Goal: Transaction & Acquisition: Purchase product/service

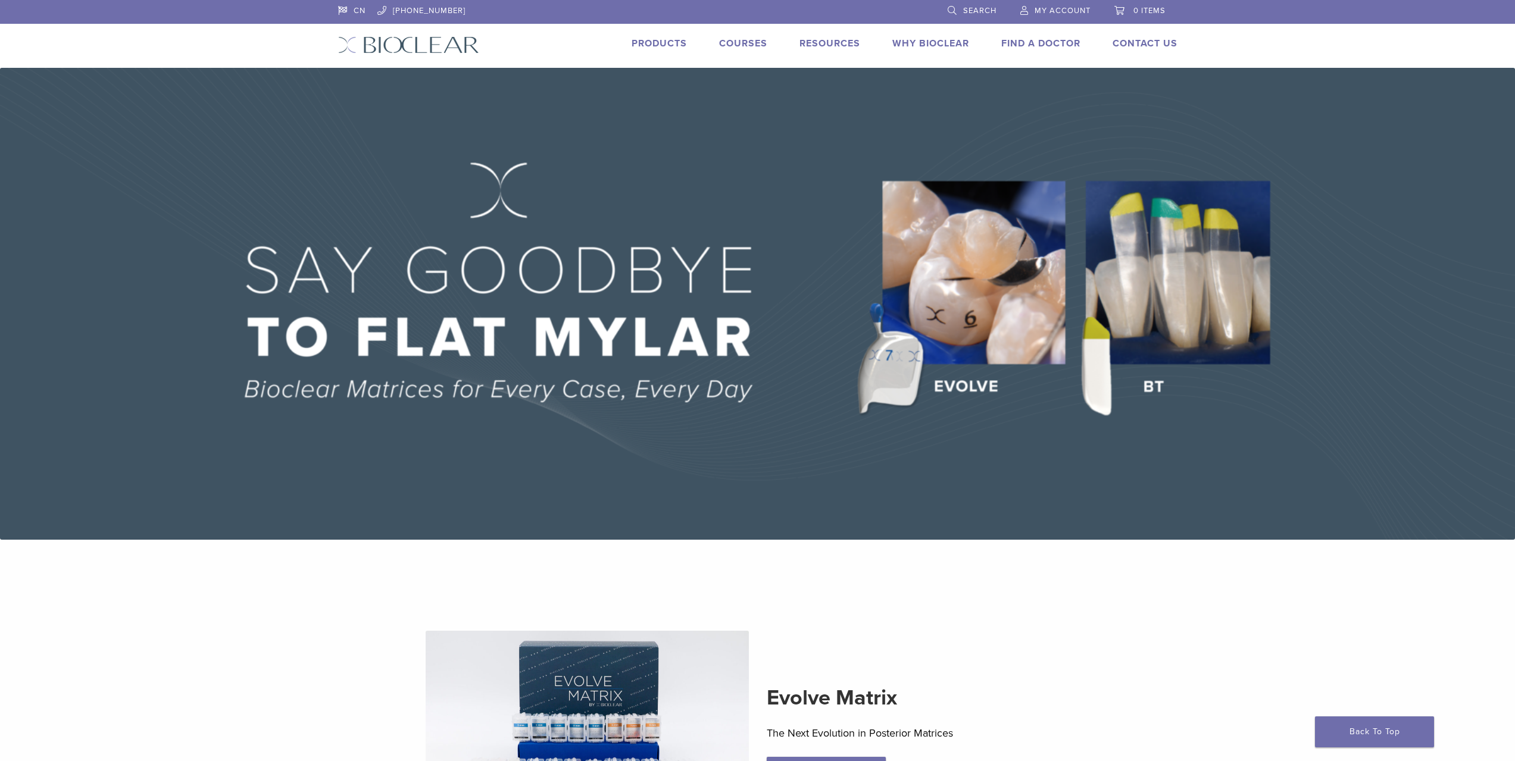
click at [661, 45] on link "Products" at bounding box center [659, 44] width 55 height 12
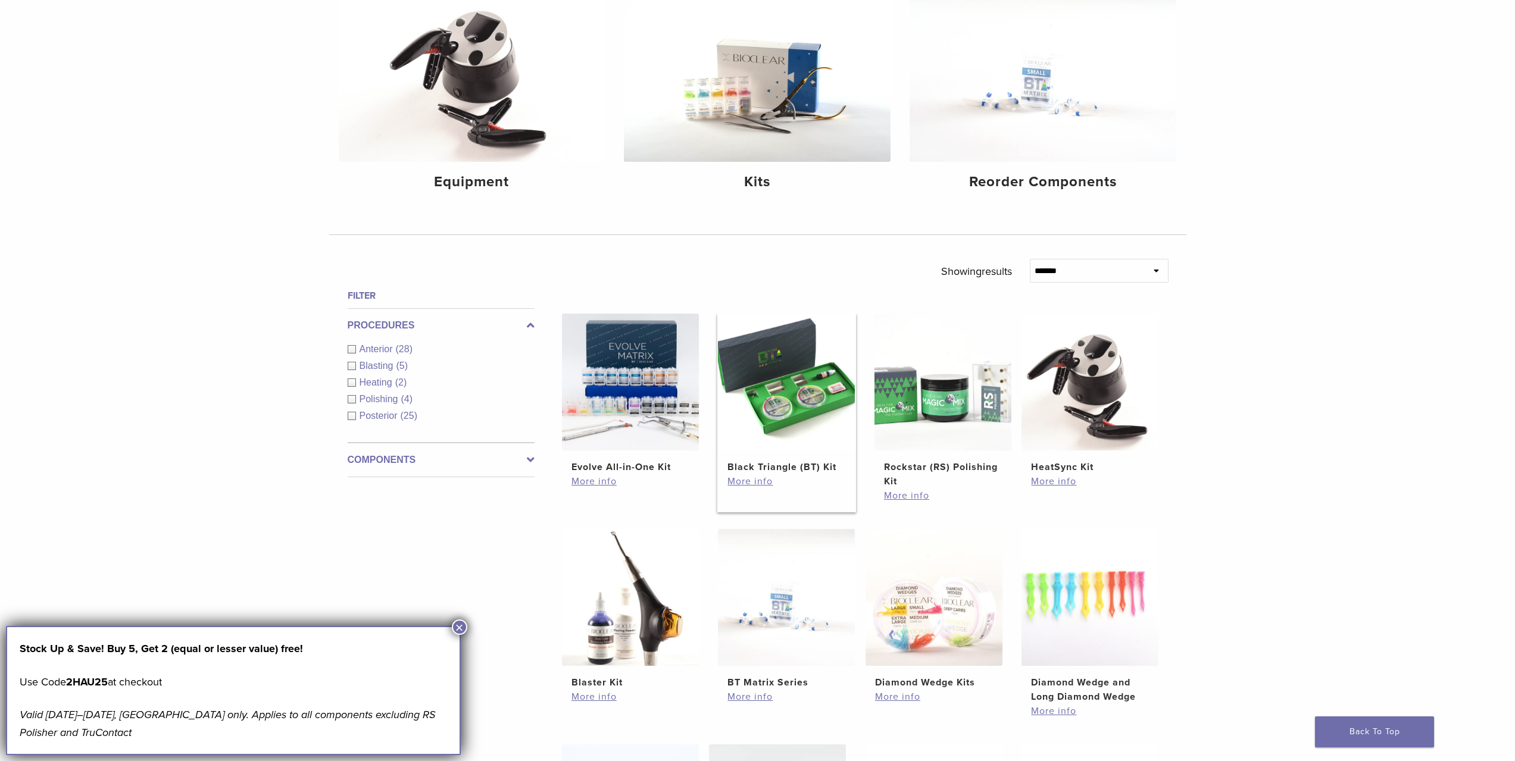
scroll to position [179, 0]
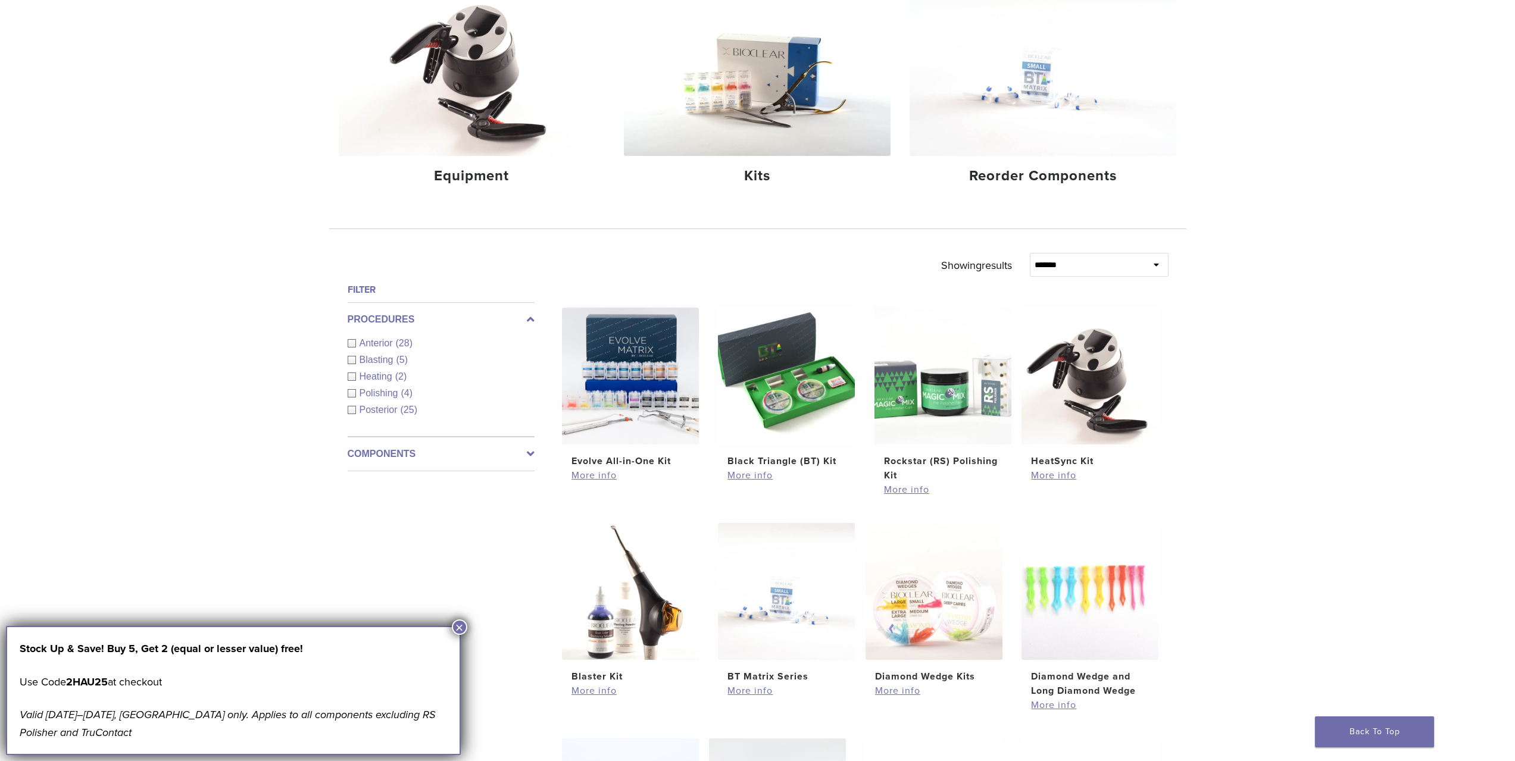
click at [379, 405] on span "Posterior" at bounding box center [380, 410] width 41 height 10
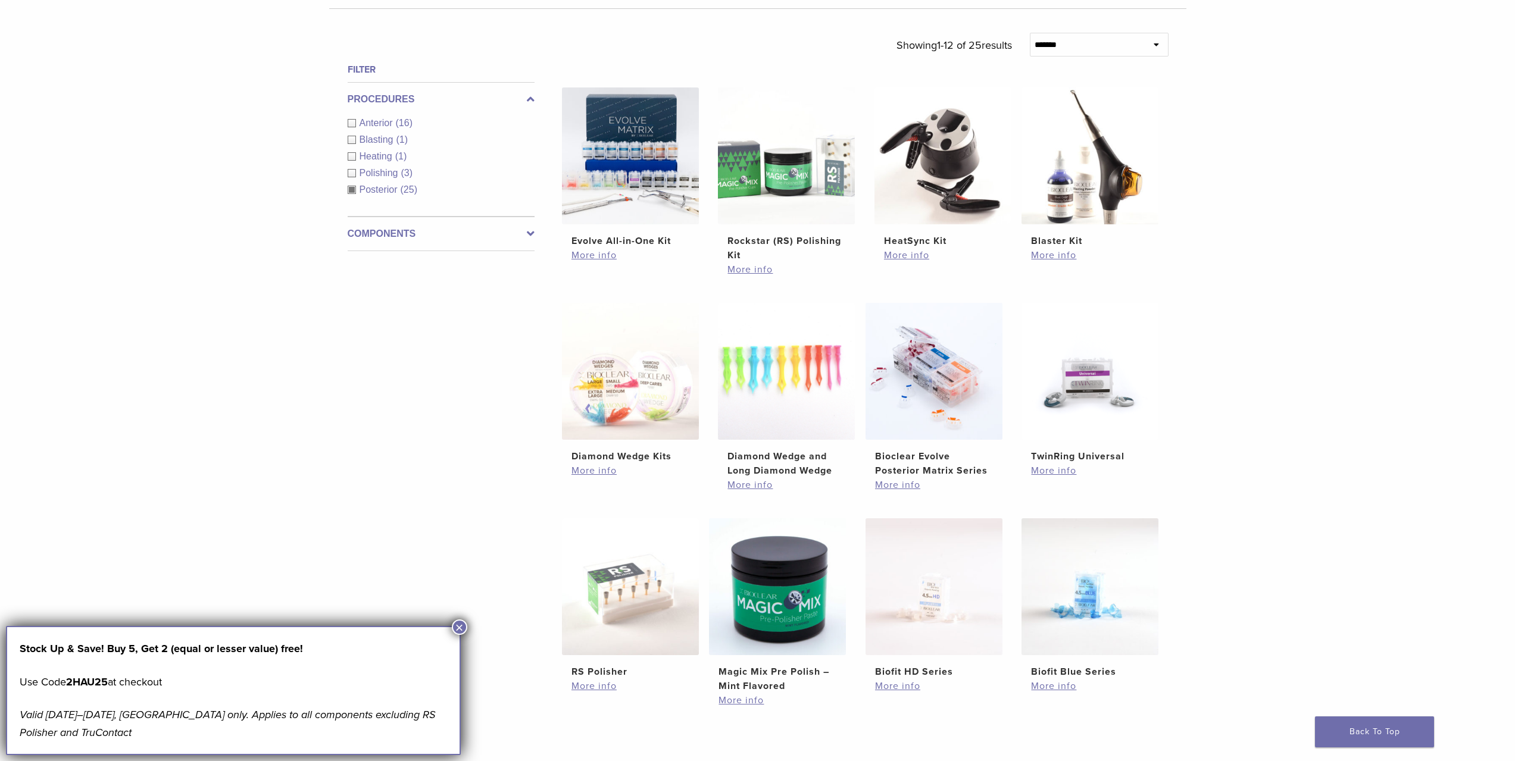
scroll to position [238, 0]
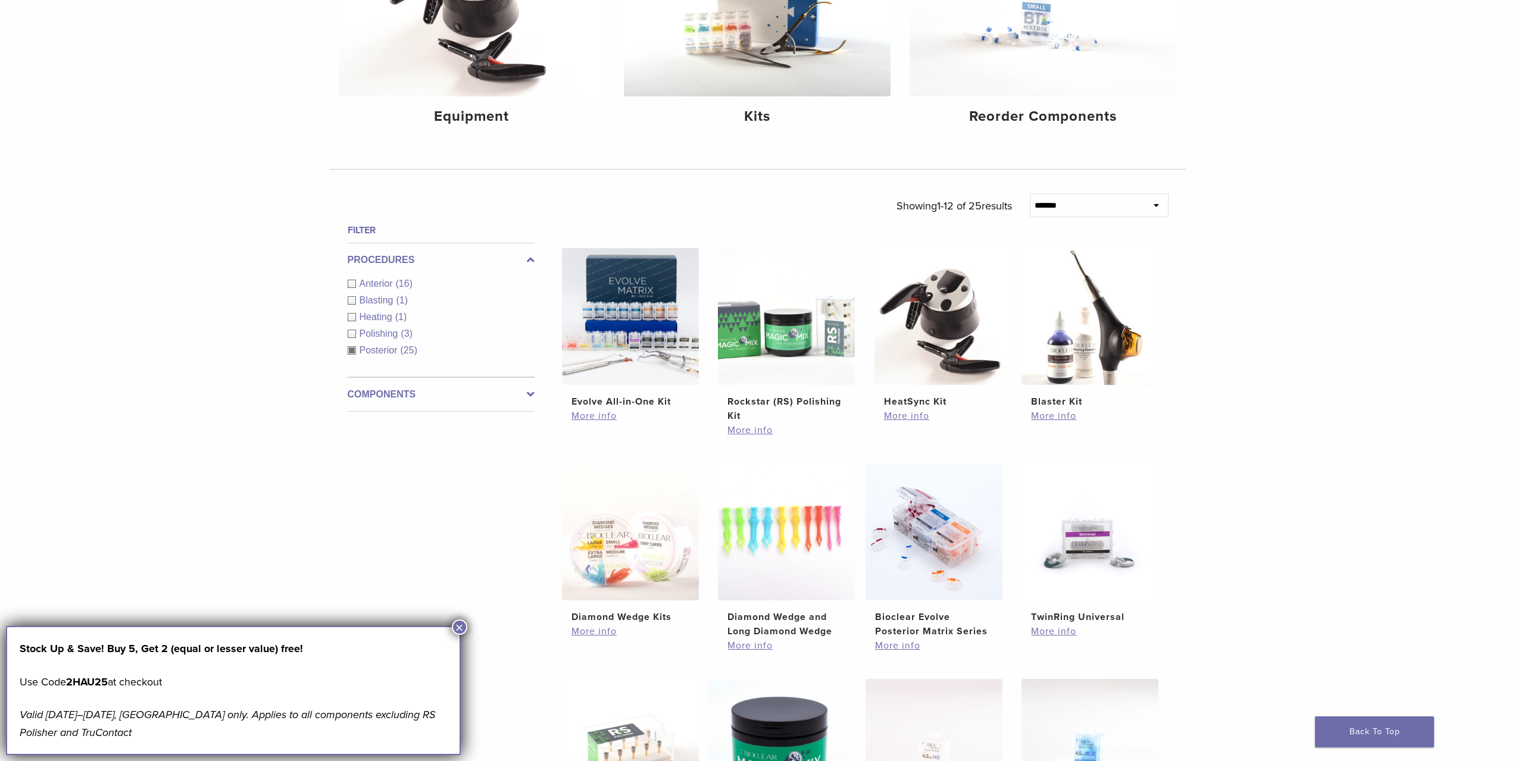
click at [485, 392] on label "Components" at bounding box center [441, 395] width 187 height 14
click at [399, 402] on link "See 3 more" at bounding box center [375, 402] width 55 height 12
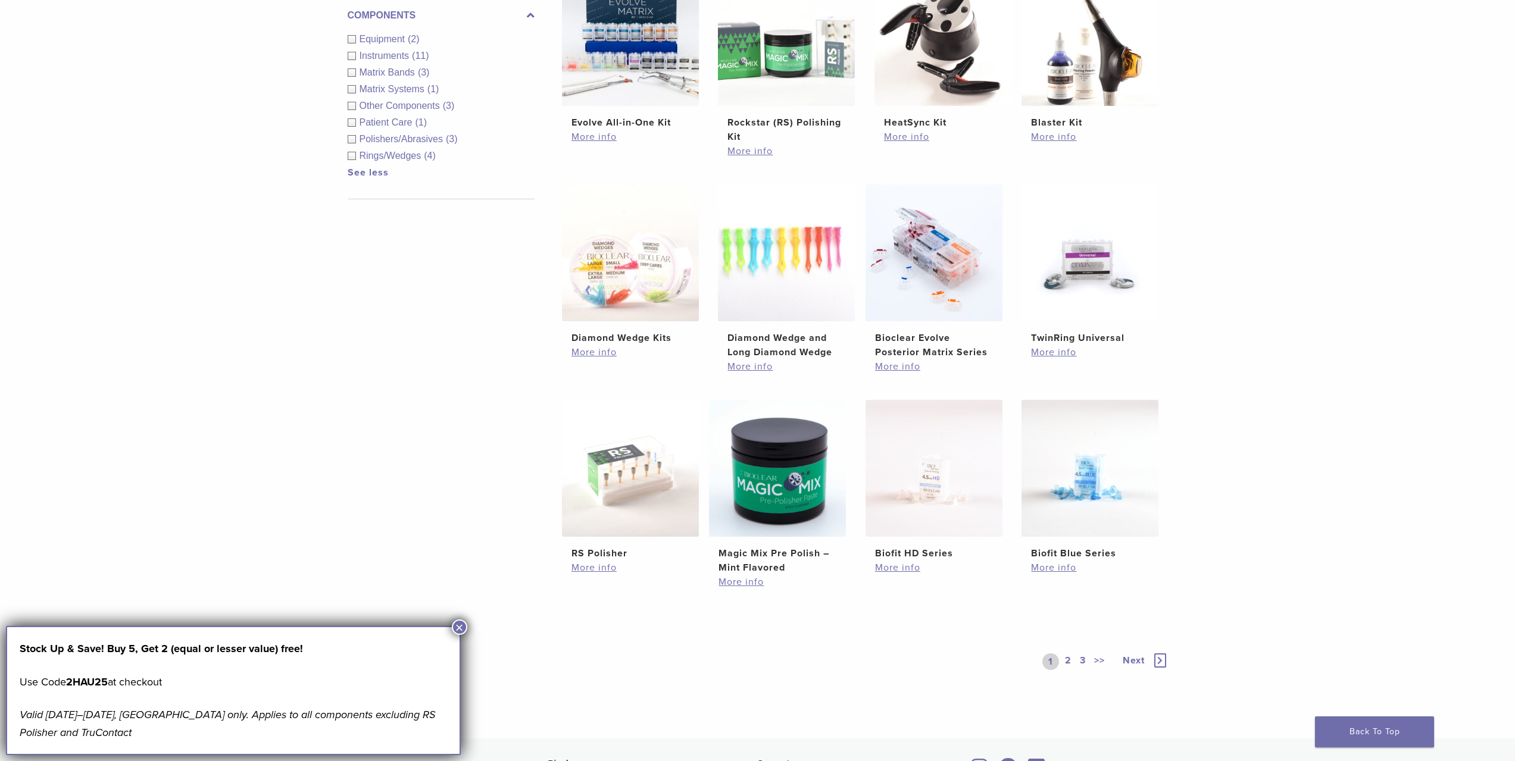
scroll to position [536, 0]
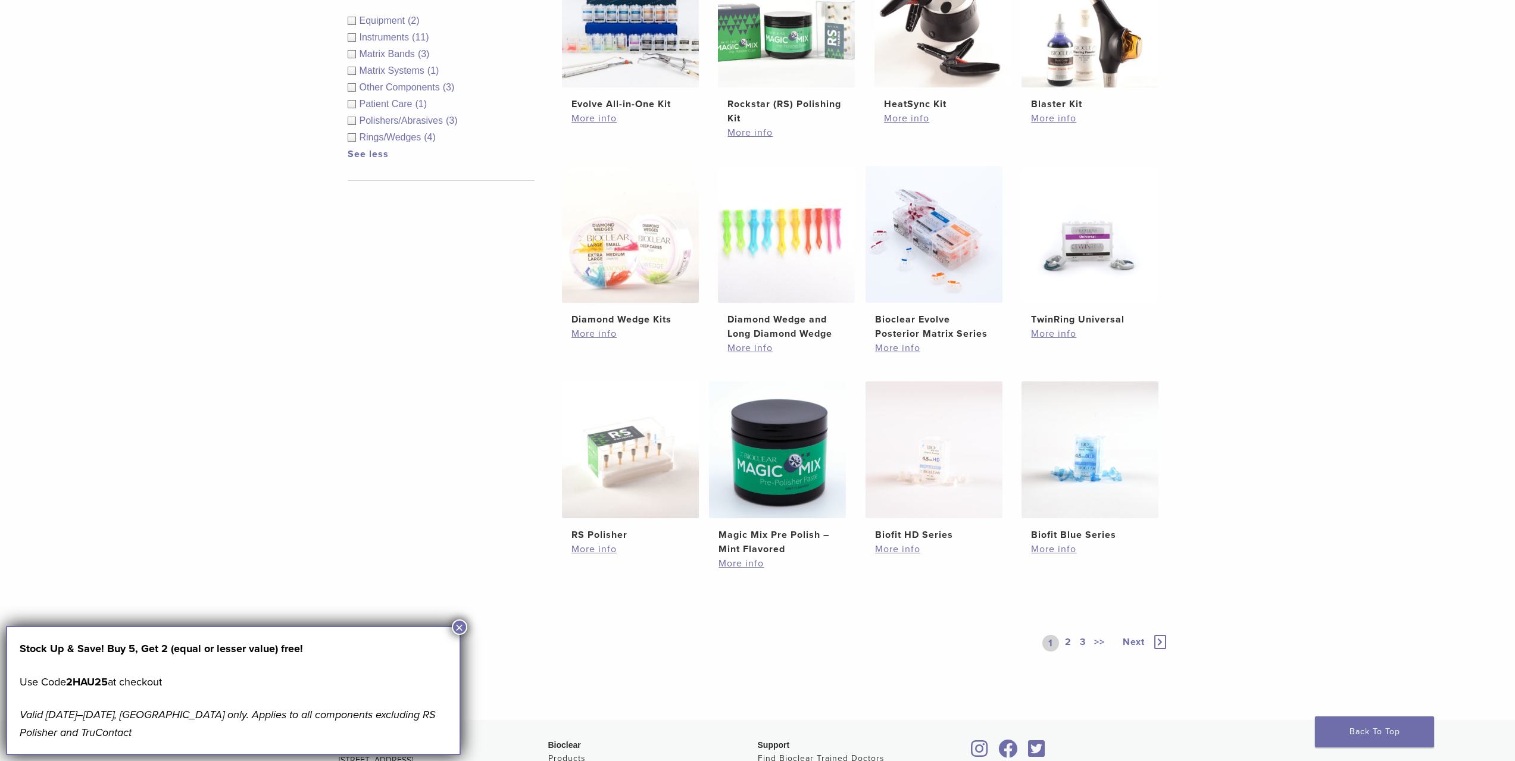
click at [1066, 643] on link "2" at bounding box center [1068, 643] width 11 height 17
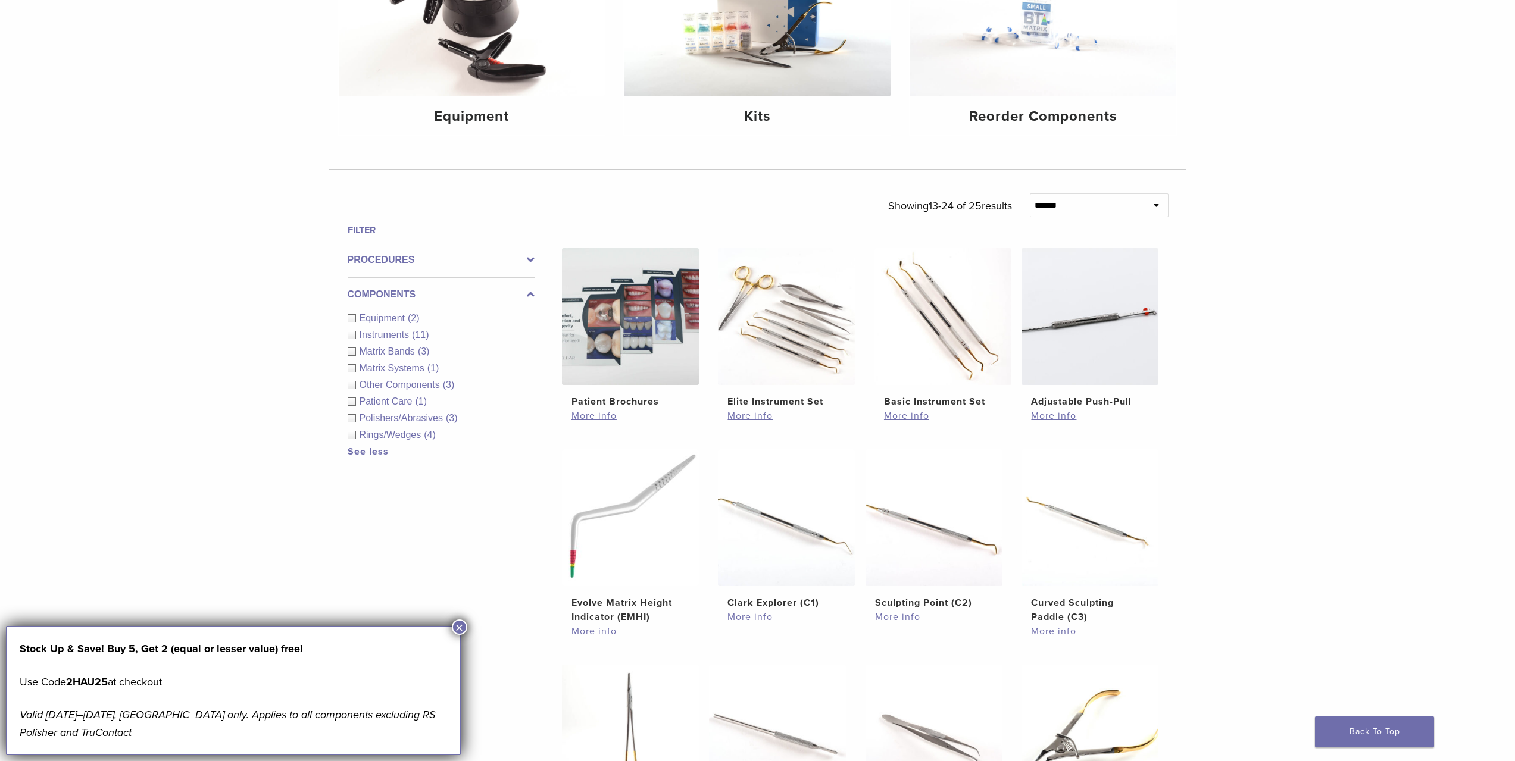
scroll to position [536, 0]
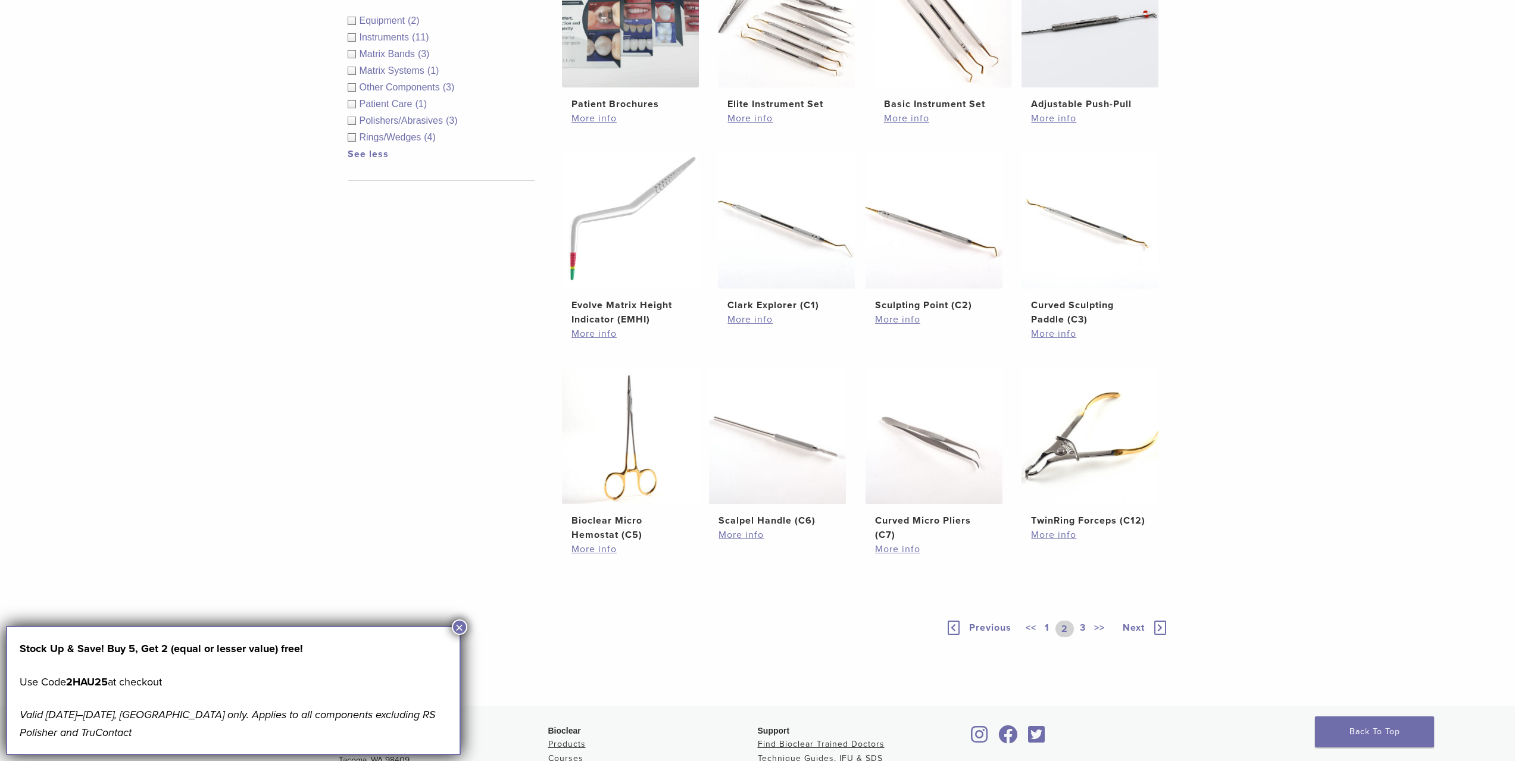
click at [1078, 626] on link "3" at bounding box center [1082, 629] width 11 height 17
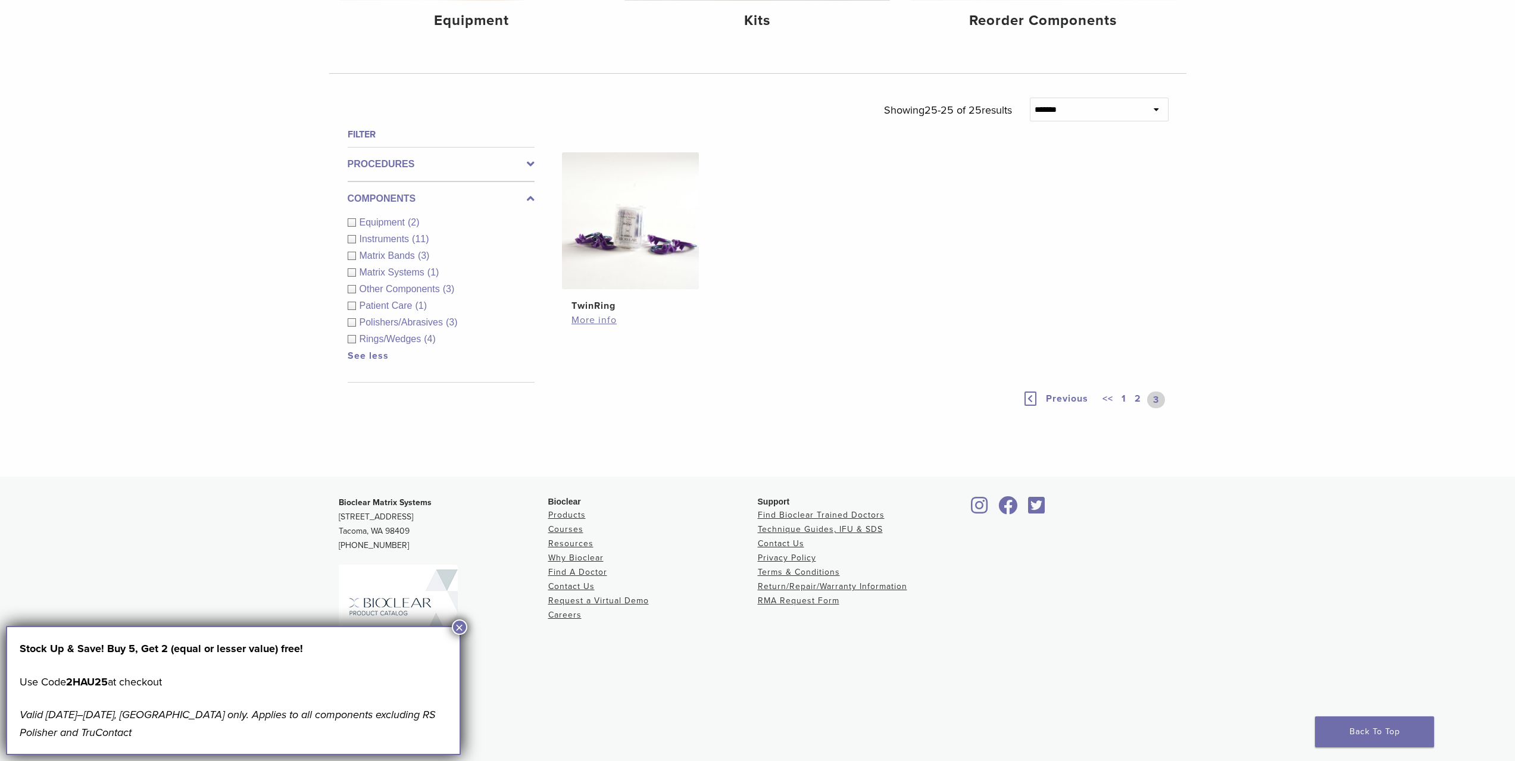
click at [1123, 398] on link "1" at bounding box center [1124, 400] width 10 height 17
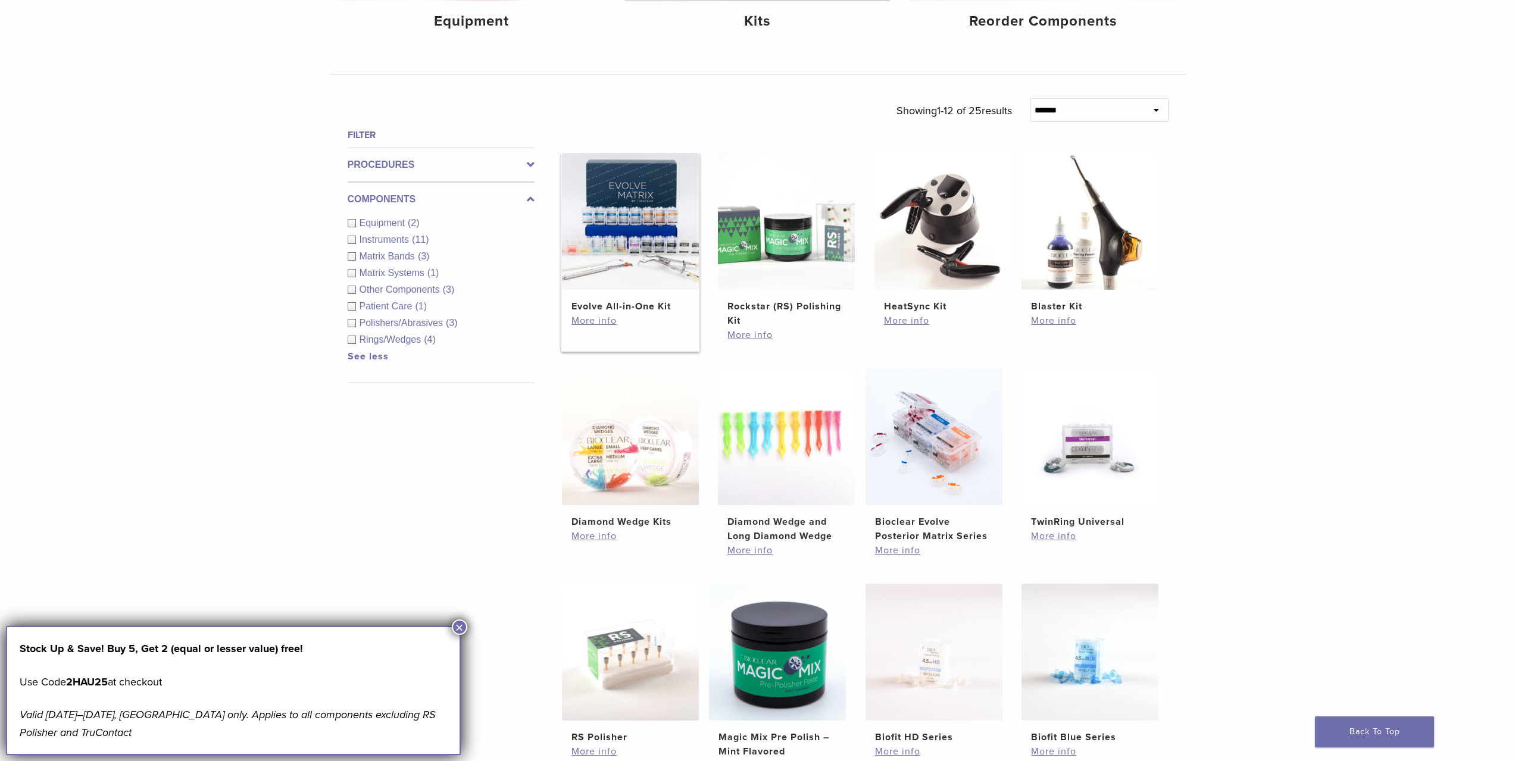
click at [610, 222] on img at bounding box center [630, 221] width 137 height 137
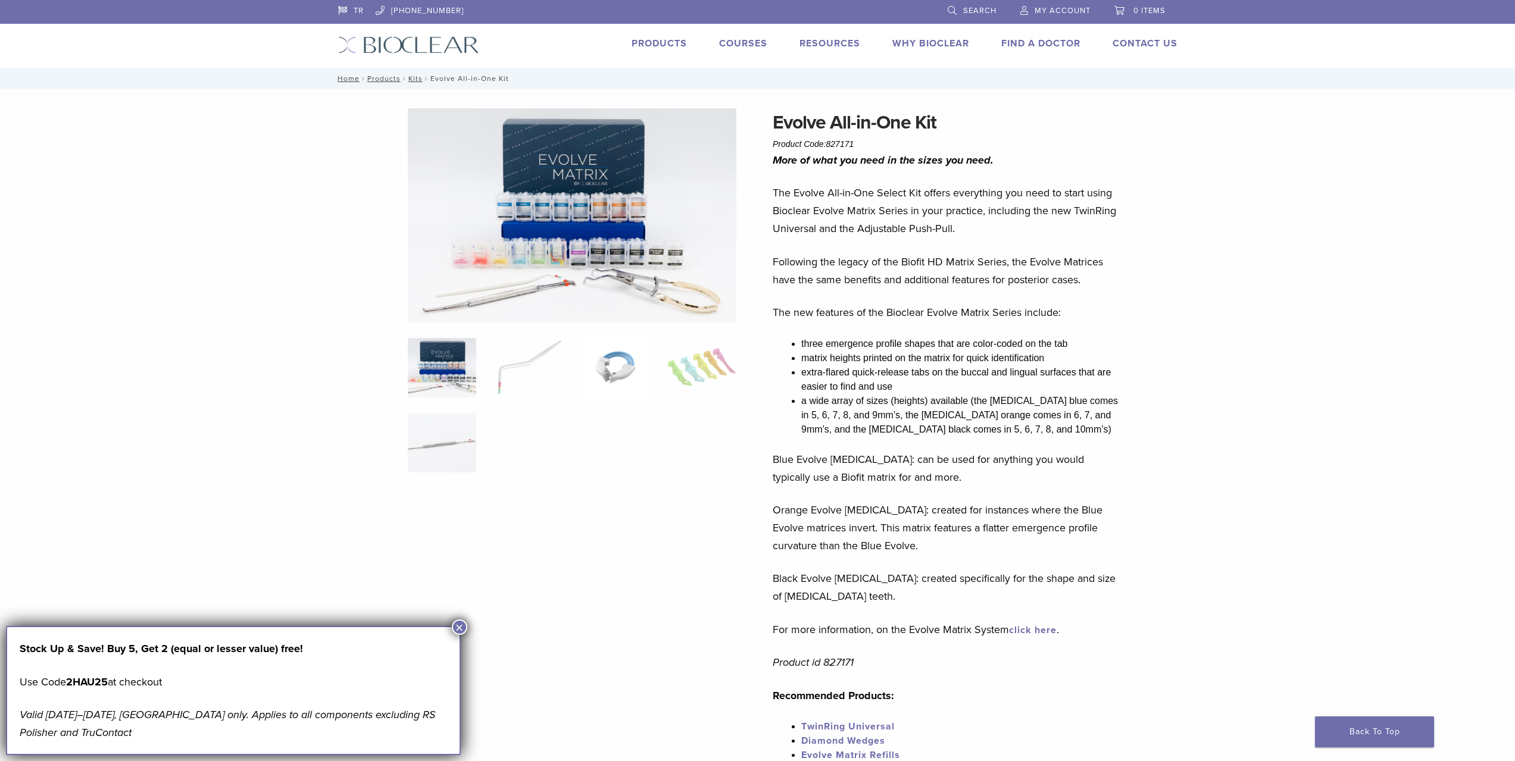
click at [604, 348] on img at bounding box center [615, 368] width 68 height 60
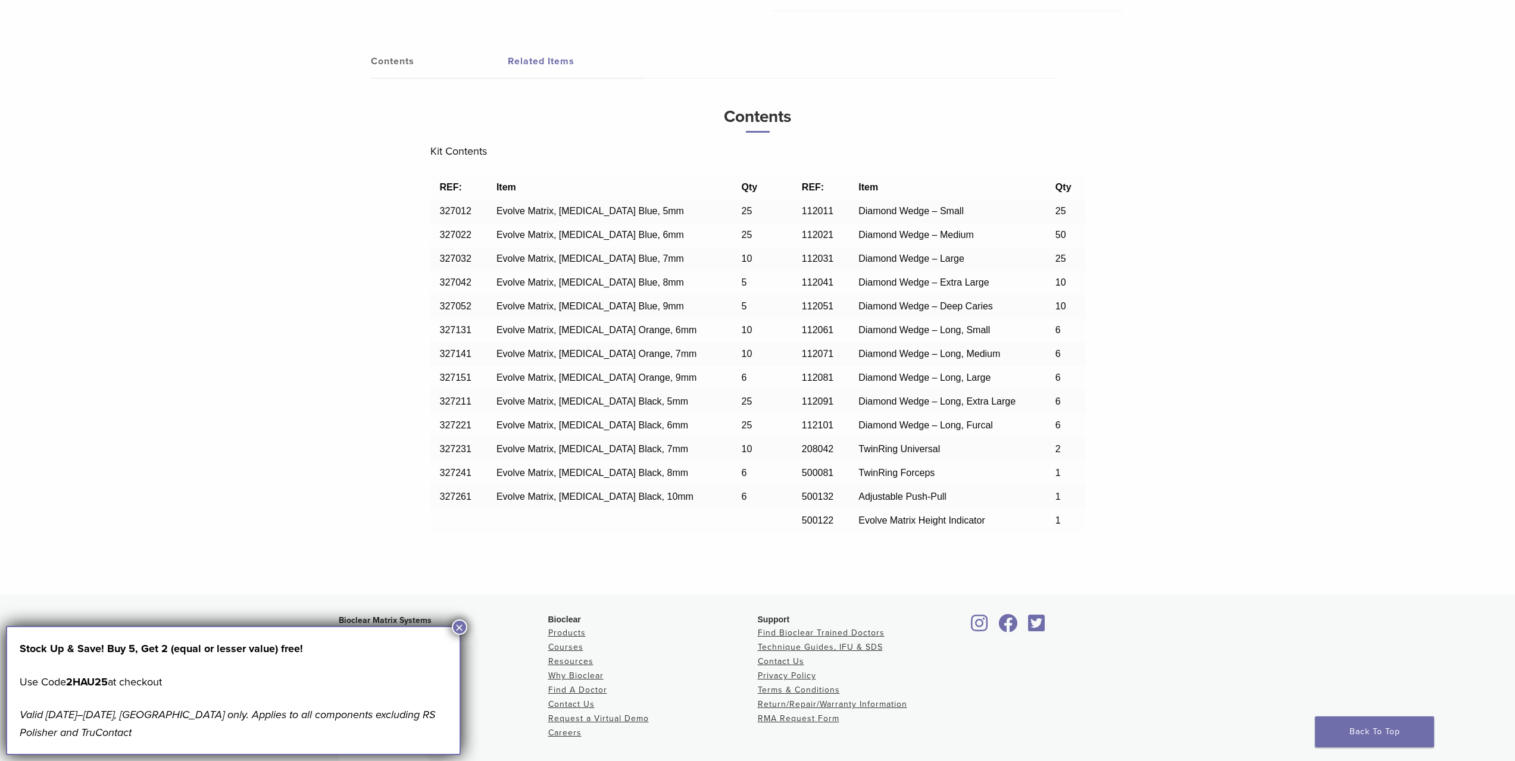
scroll to position [939, 0]
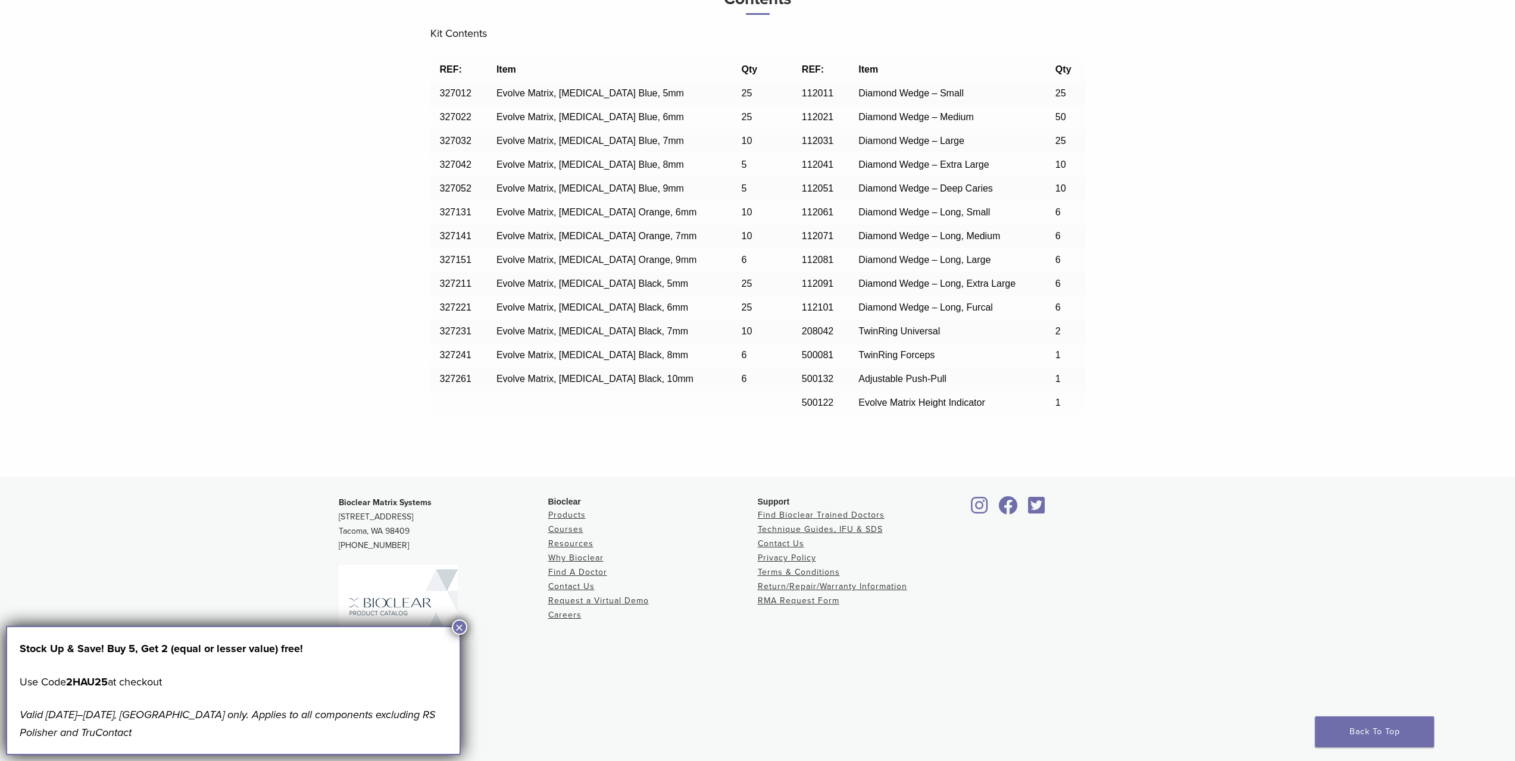
click at [459, 625] on button "×" at bounding box center [459, 627] width 15 height 15
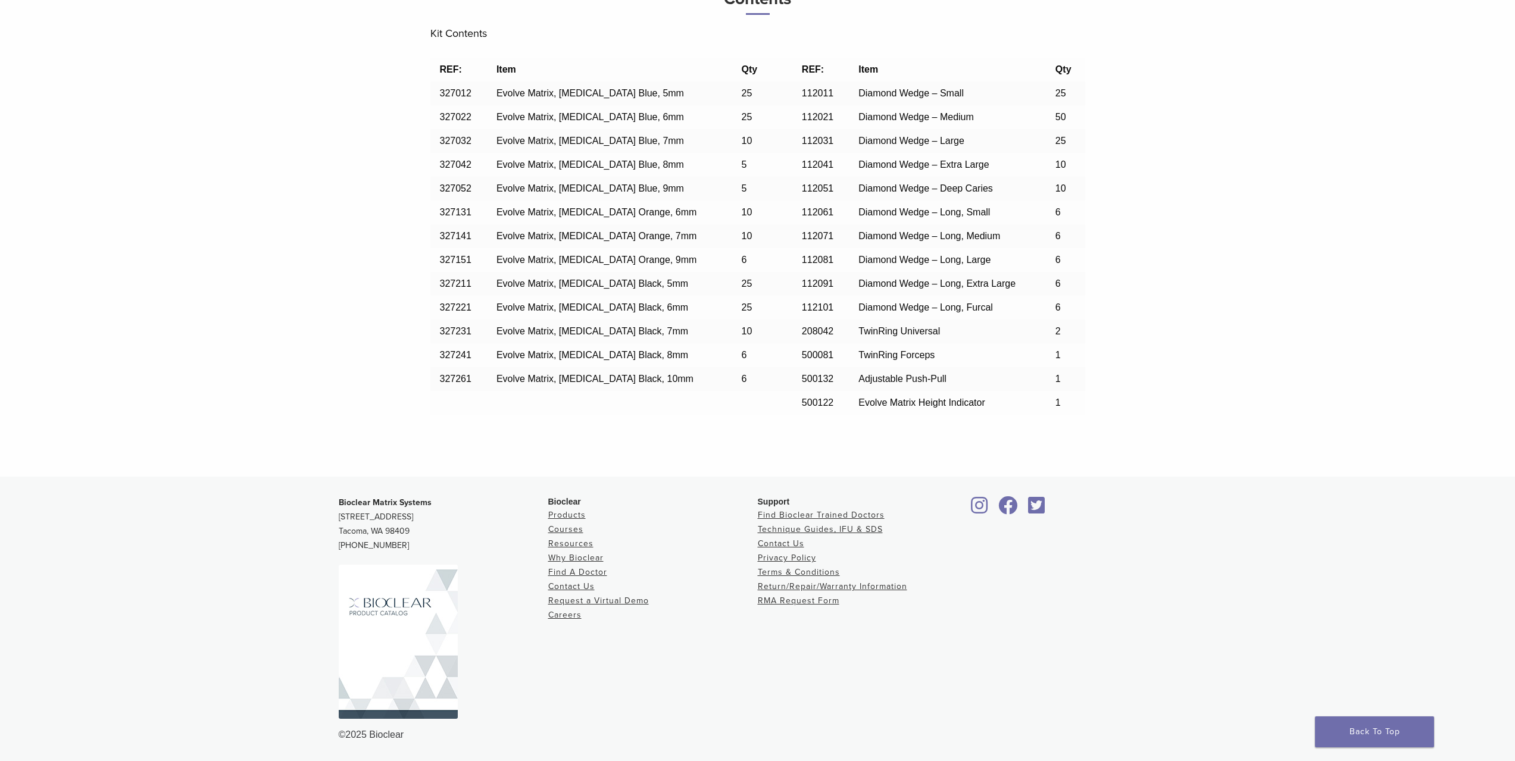
click at [384, 673] on img at bounding box center [398, 642] width 119 height 154
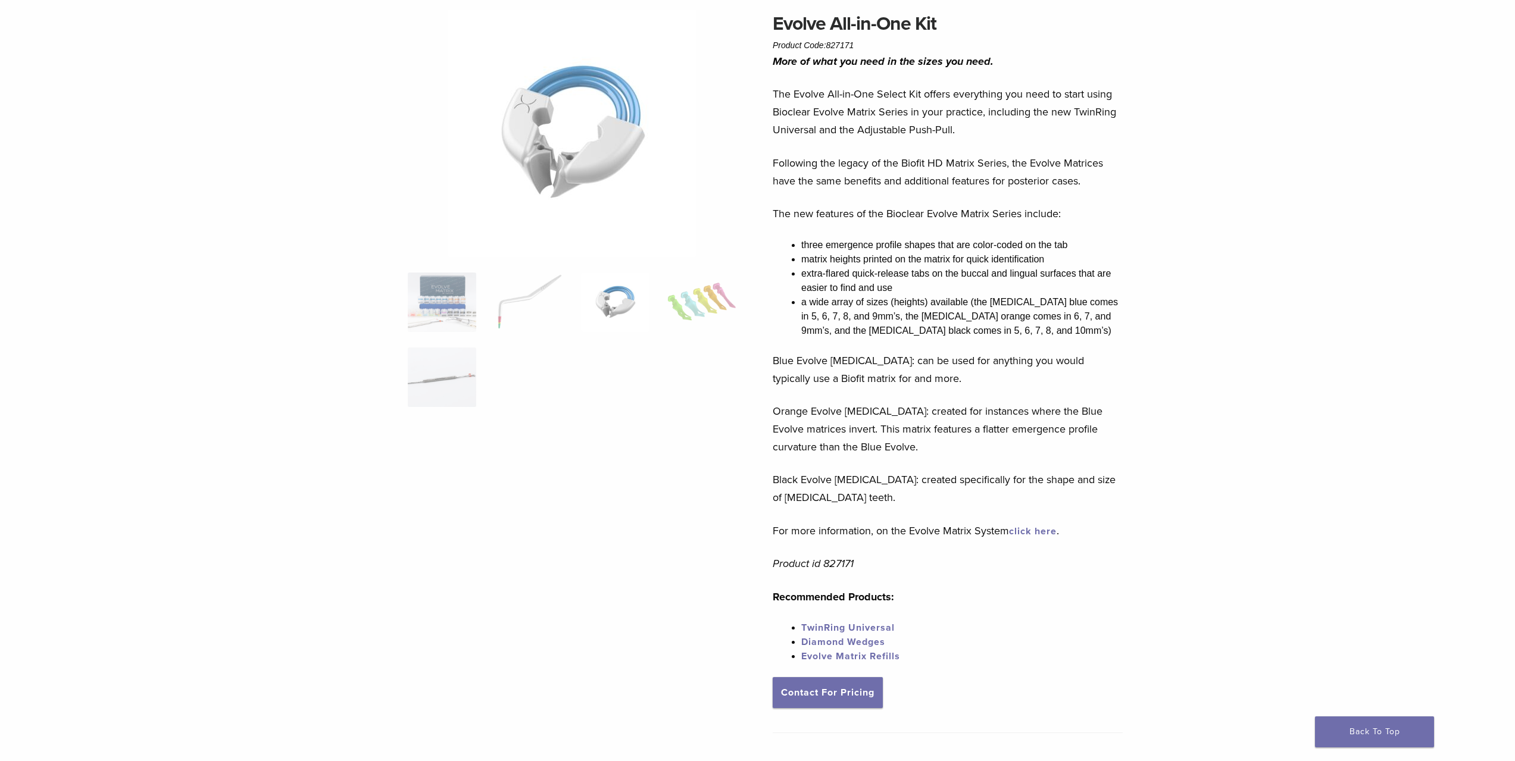
scroll to position [0, 0]
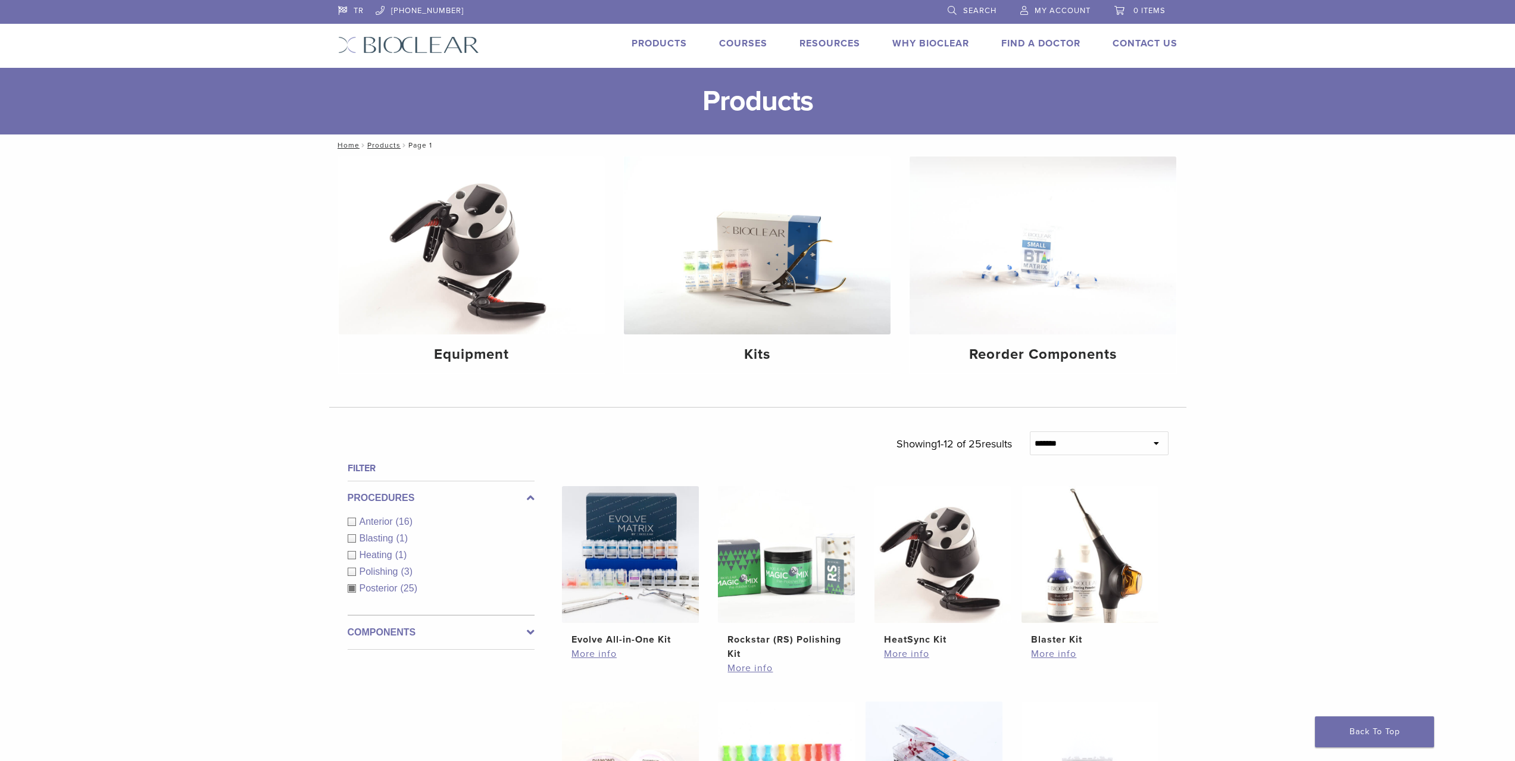
scroll to position [333, 0]
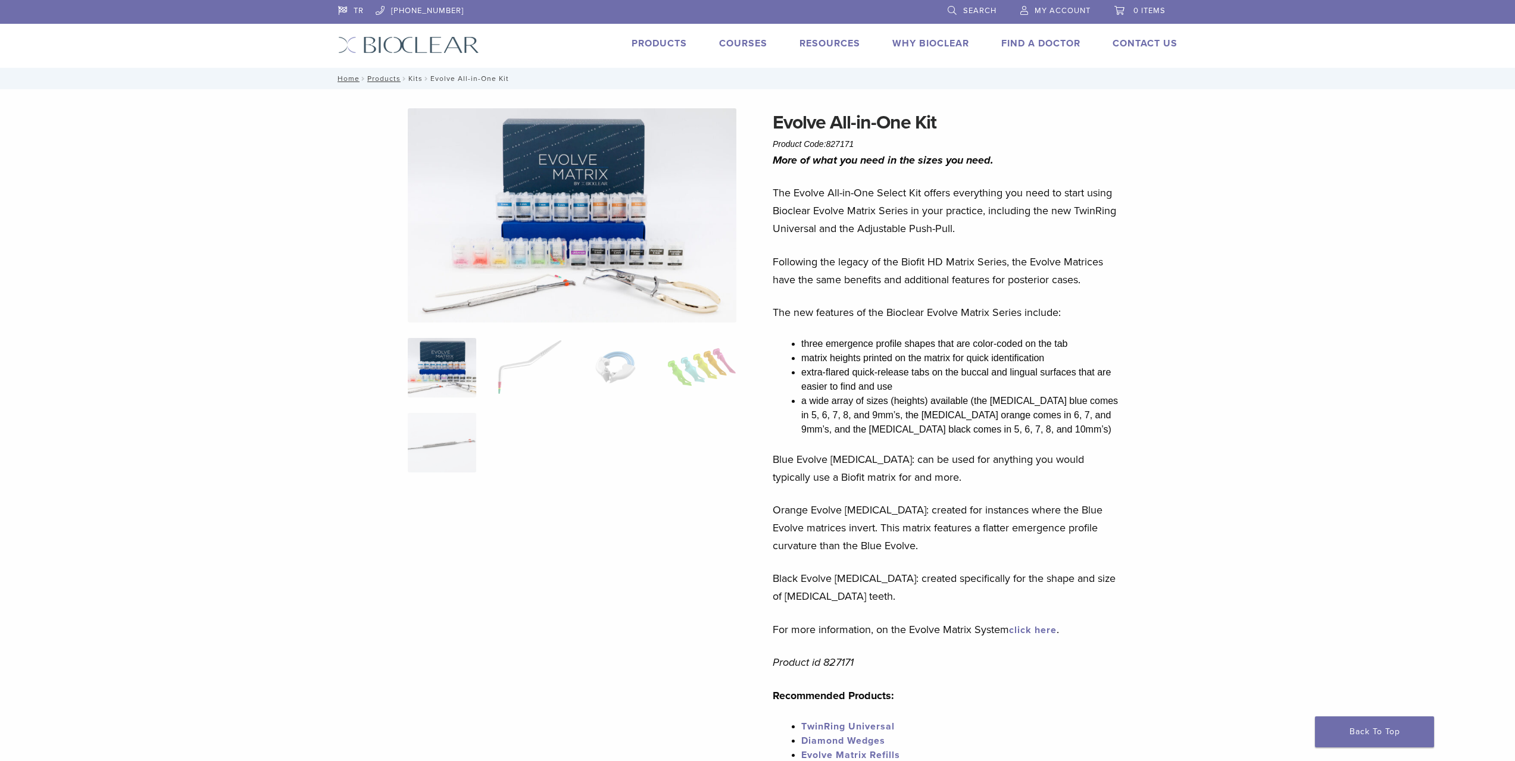
click at [418, 77] on link "Kits" at bounding box center [415, 78] width 14 height 8
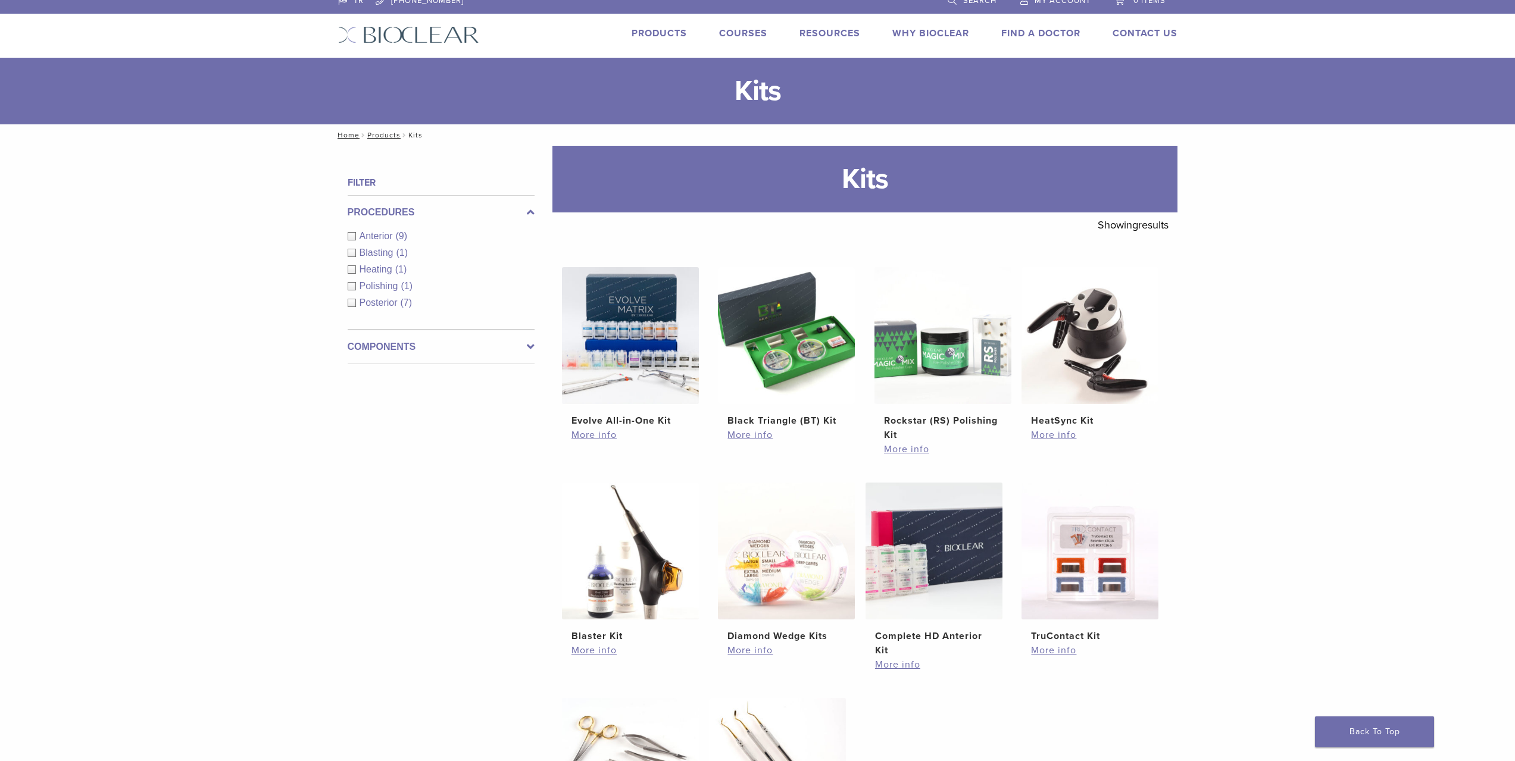
scroll to position [238, 0]
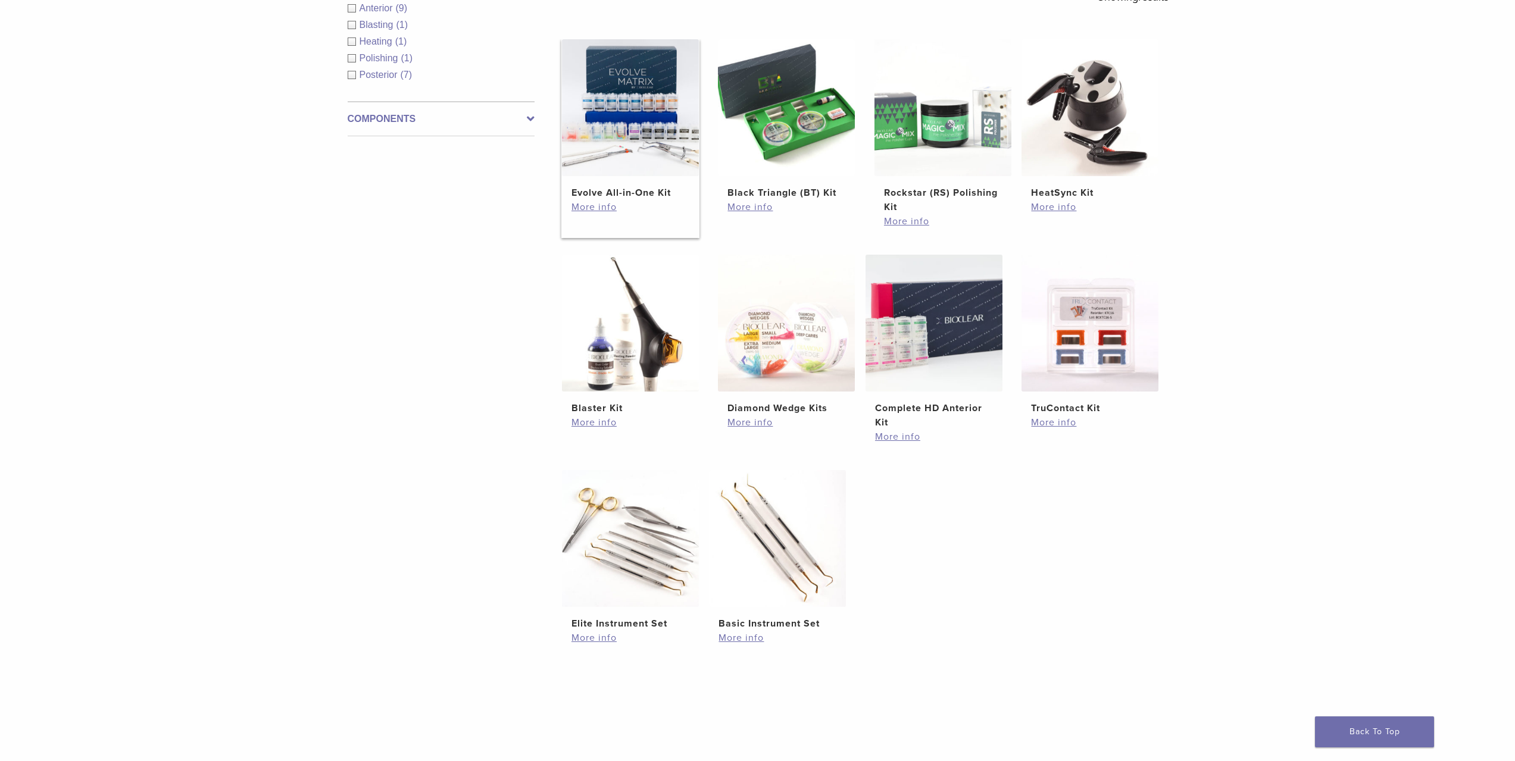
click at [626, 129] on img at bounding box center [630, 107] width 137 height 137
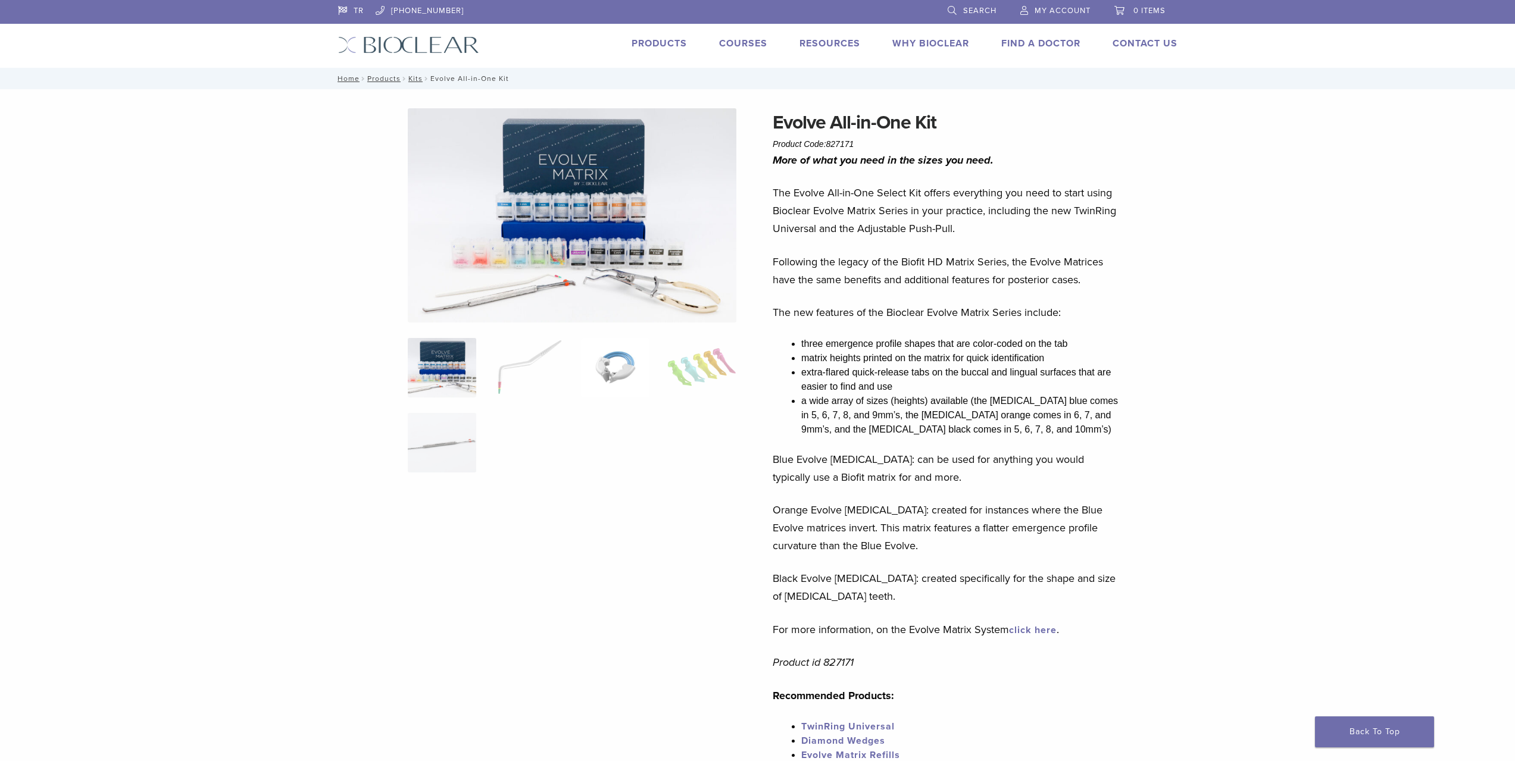
click at [616, 368] on img at bounding box center [615, 368] width 68 height 60
